Goal: Information Seeking & Learning: Learn about a topic

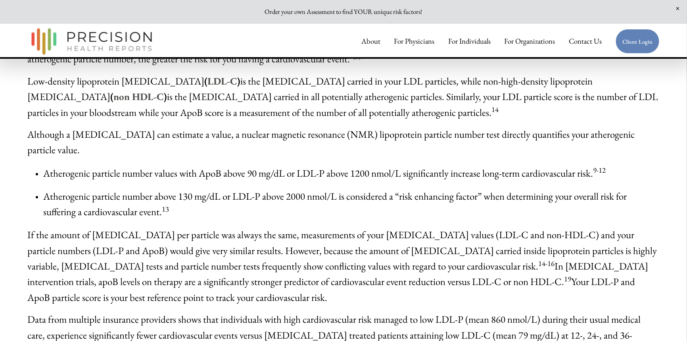
scroll to position [1628, 0]
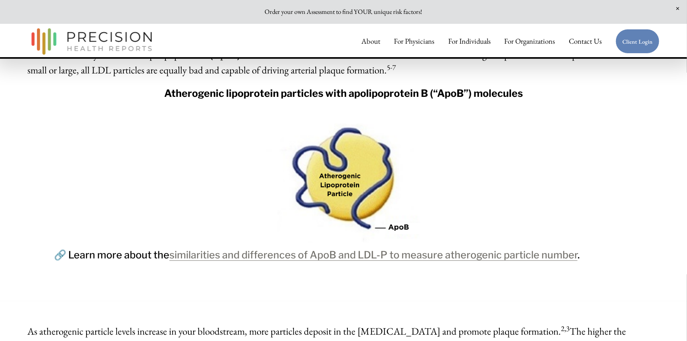
scroll to position [1387, 0]
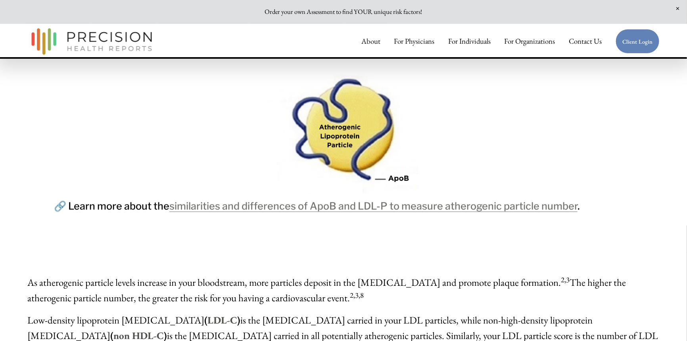
click at [374, 208] on link "similarities and differences of ApoB and LDL-P to measure atherogenic particle …" at bounding box center [373, 206] width 408 height 12
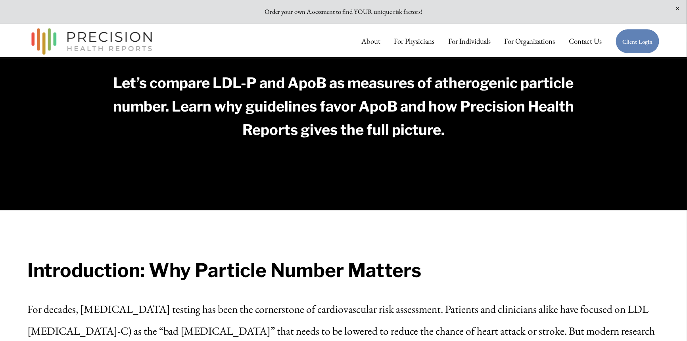
scroll to position [264, 0]
